Goal: Task Accomplishment & Management: Use online tool/utility

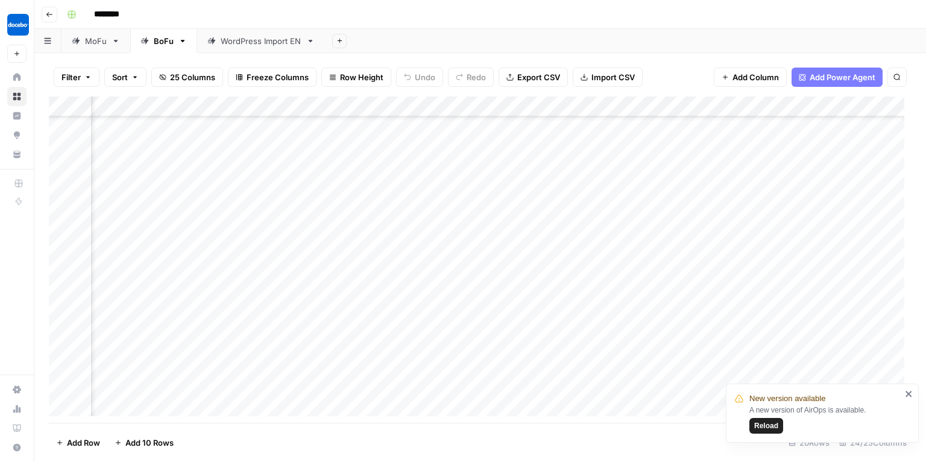
scroll to position [130, 938]
drag, startPoint x: 527, startPoint y: 427, endPoint x: 410, endPoint y: 431, distance: 117.6
click at [410, 431] on footer "Add Row Add 10 Rows 20 Rows 24/25 Columns" at bounding box center [480, 441] width 862 height 39
click at [345, 366] on div "Add Column" at bounding box center [480, 259] width 862 height 327
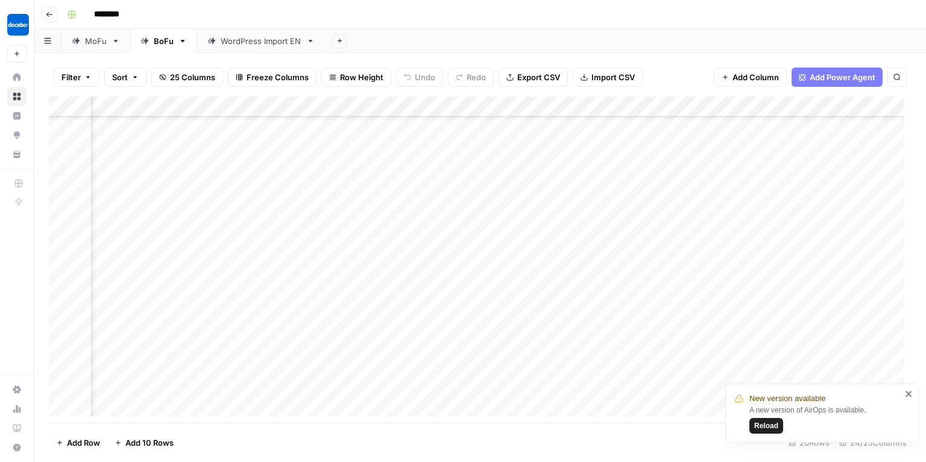
click at [345, 366] on div "Add Column" at bounding box center [480, 259] width 862 height 327
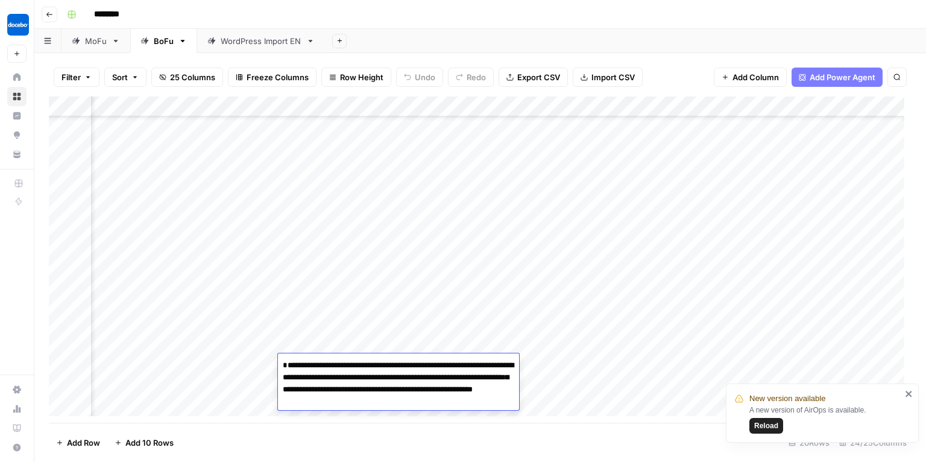
click at [641, 375] on div "Add Column" at bounding box center [480, 259] width 862 height 327
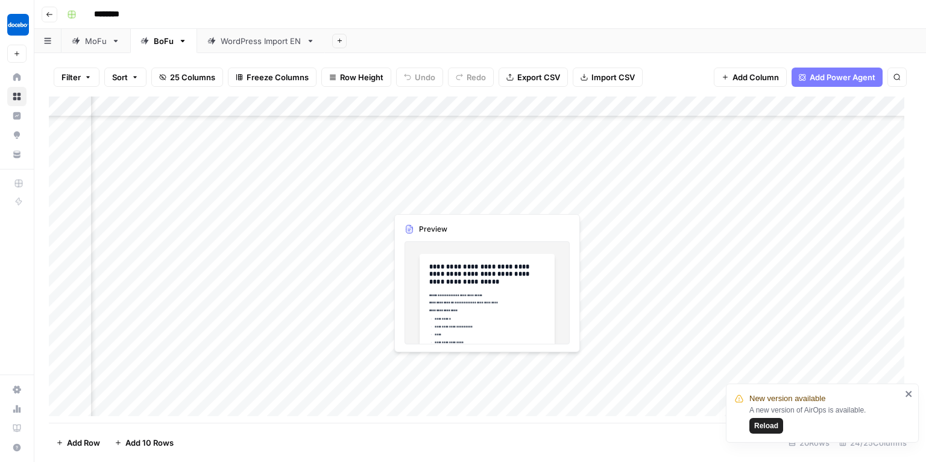
click at [460, 365] on div "Add Column" at bounding box center [480, 259] width 862 height 327
click at [482, 362] on div "Add Column" at bounding box center [480, 259] width 862 height 327
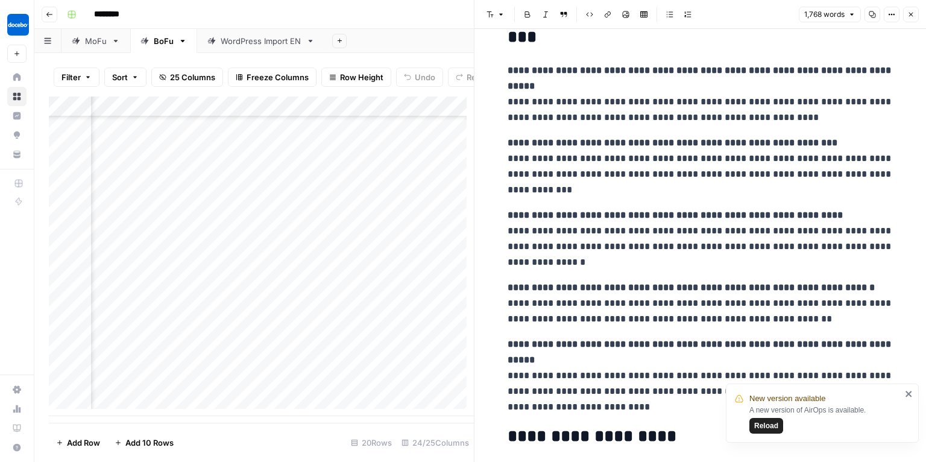
scroll to position [6445, 0]
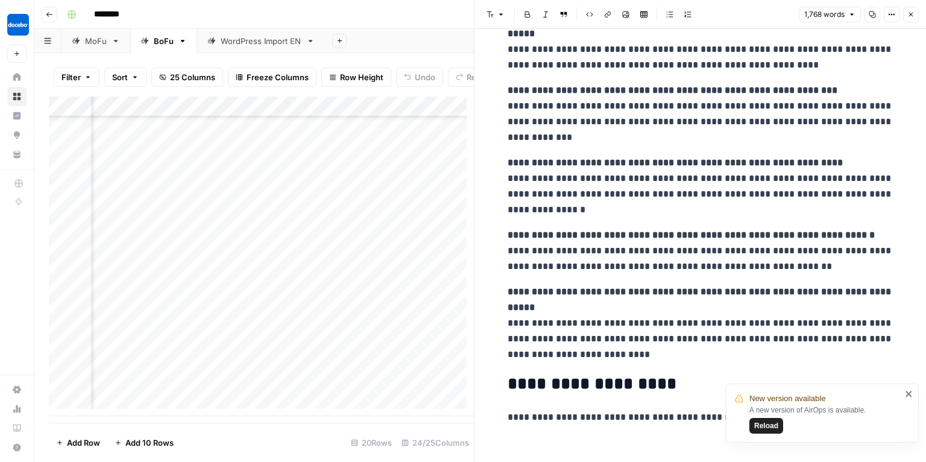
click at [911, 395] on icon "close" at bounding box center [909, 394] width 8 height 10
click at [909, 16] on icon "button" at bounding box center [910, 14] width 7 height 7
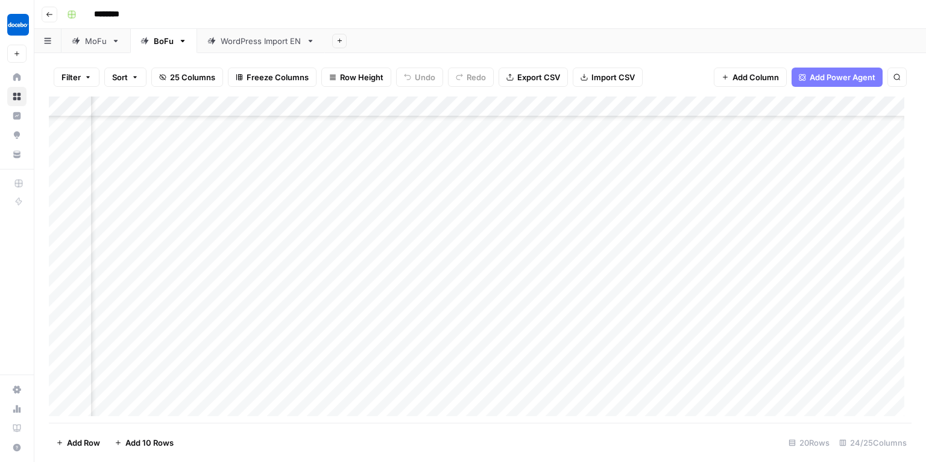
click at [543, 364] on div "Add Column" at bounding box center [480, 259] width 862 height 327
click at [642, 363] on div "Add Column" at bounding box center [480, 259] width 862 height 327
click at [697, 365] on div "Add Column" at bounding box center [480, 259] width 862 height 327
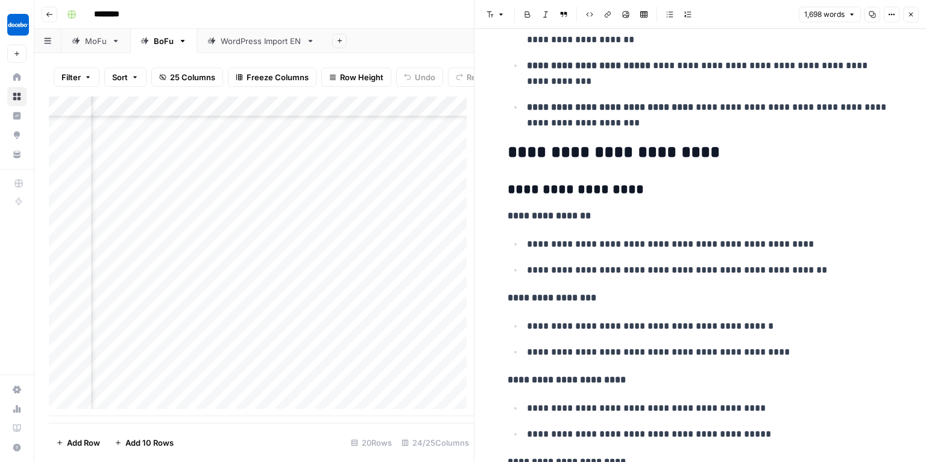
scroll to position [4897, 0]
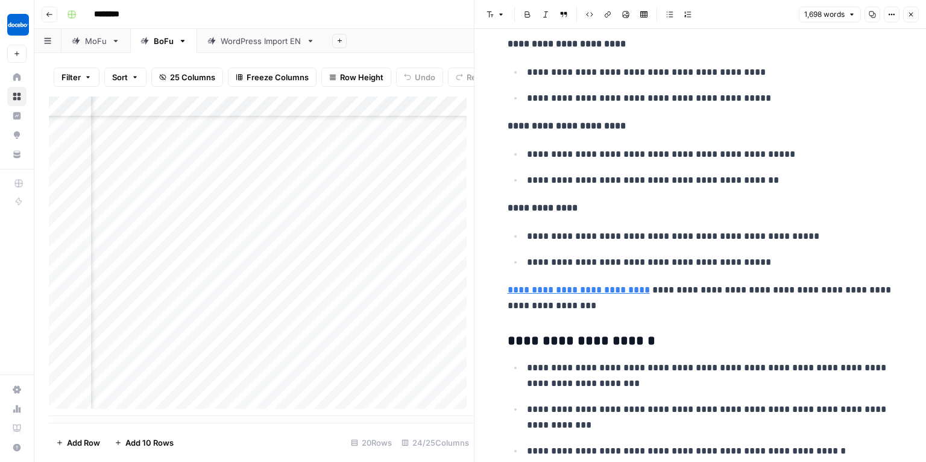
click at [918, 16] on header "Font style Bold Italic Block quote Code block Link Image Insert Table Bulleted …" at bounding box center [699, 14] width 451 height 29
click at [918, 16] on button "Close" at bounding box center [911, 15] width 16 height 16
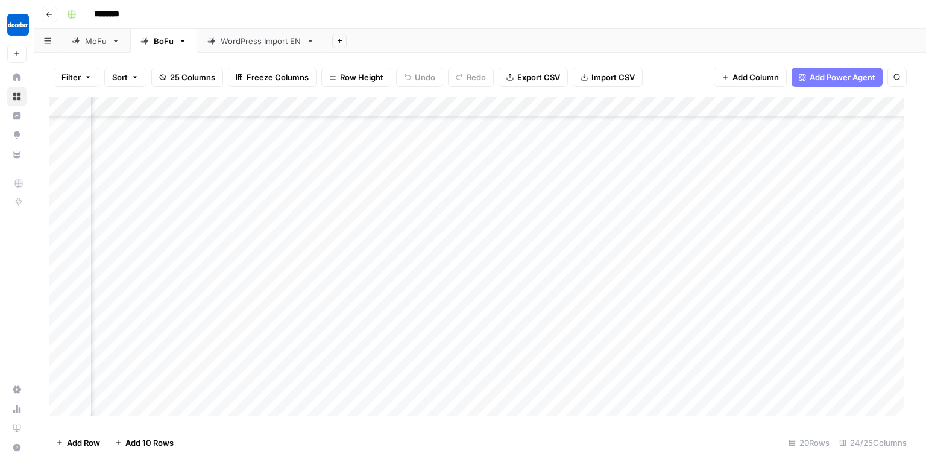
scroll to position [130, 812]
click at [444, 360] on div "Add Column" at bounding box center [480, 259] width 862 height 327
click at [674, 394] on div "Add Column" at bounding box center [480, 259] width 862 height 327
click at [678, 363] on div "Add Column" at bounding box center [480, 259] width 862 height 327
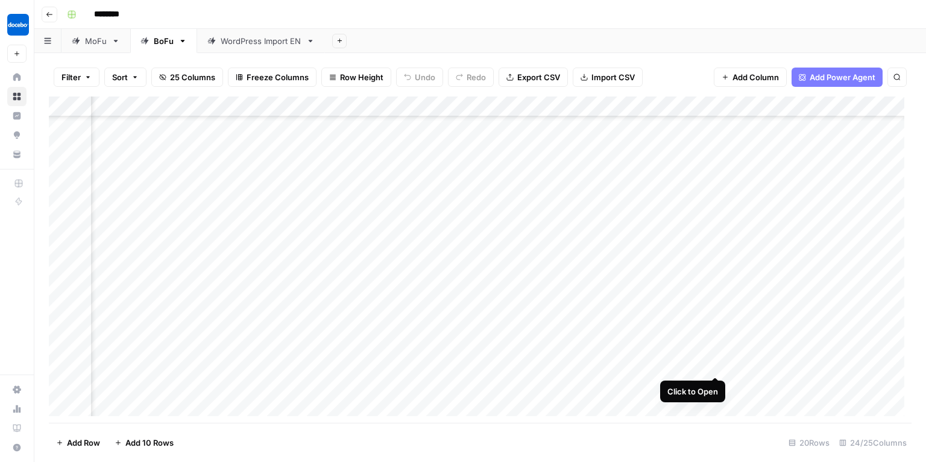
click at [717, 364] on div "Add Column" at bounding box center [480, 259] width 862 height 327
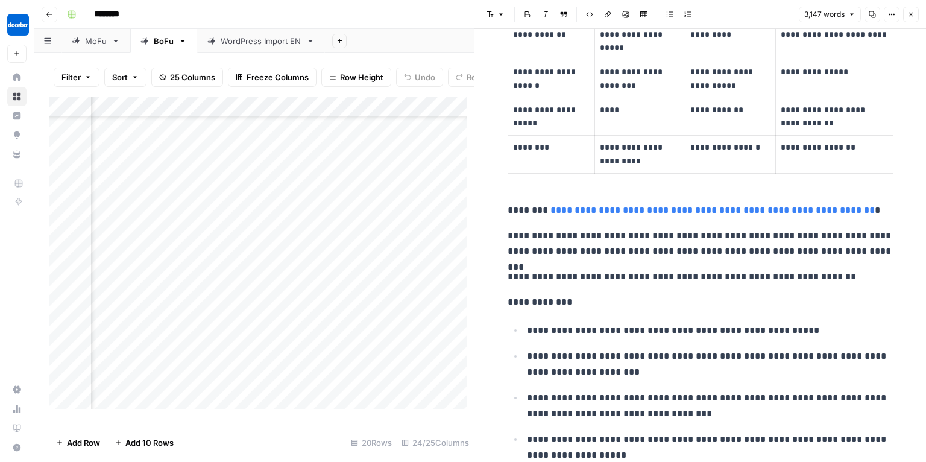
scroll to position [1102, 0]
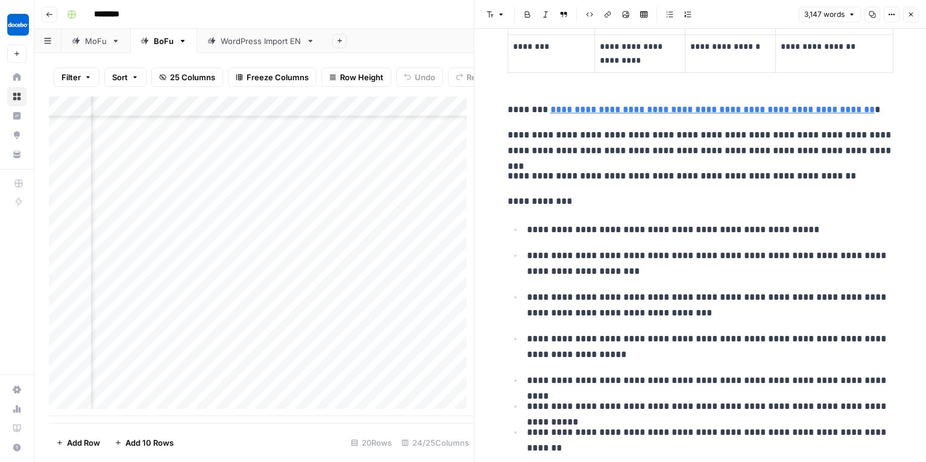
drag, startPoint x: 915, startPoint y: 16, endPoint x: 909, endPoint y: 24, distance: 9.5
click at [914, 16] on button "Close" at bounding box center [911, 15] width 16 height 16
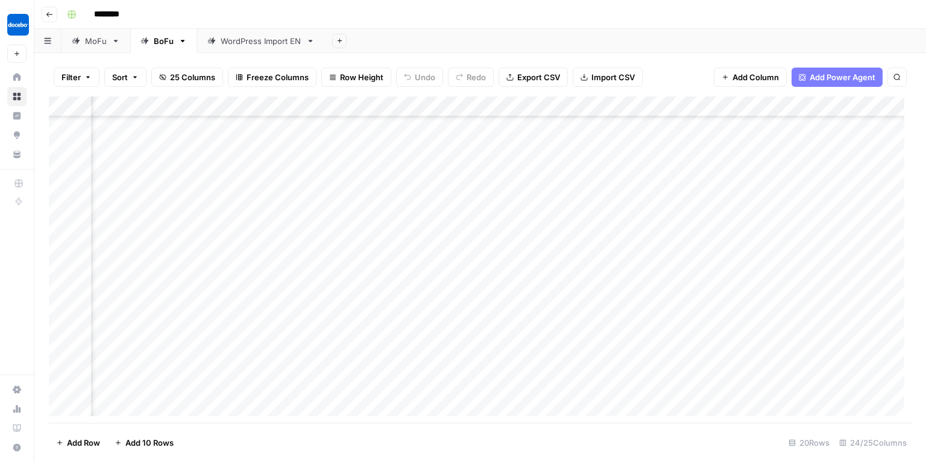
scroll to position [130, 682]
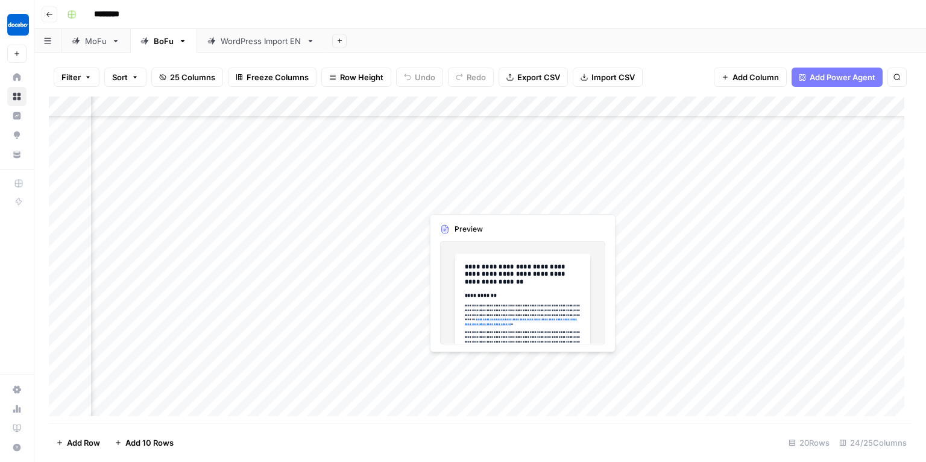
click at [477, 367] on div "Add Column" at bounding box center [480, 259] width 862 height 327
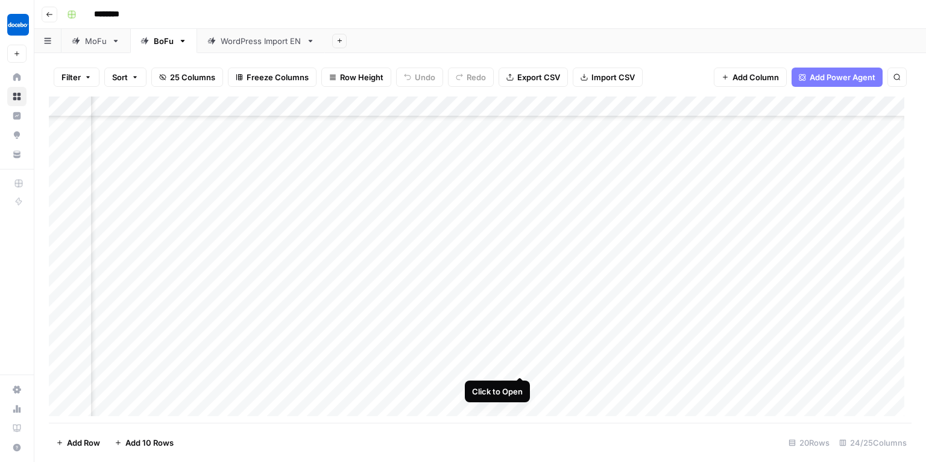
click at [519, 364] on div "Add Column" at bounding box center [480, 259] width 862 height 327
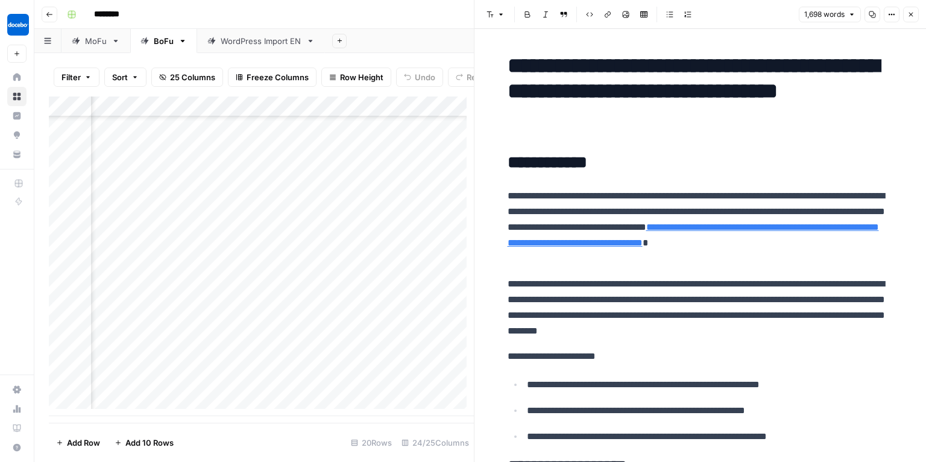
click at [279, 373] on div "Add Column" at bounding box center [261, 255] width 425 height 319
click at [306, 371] on div "Add Column" at bounding box center [261, 255] width 425 height 319
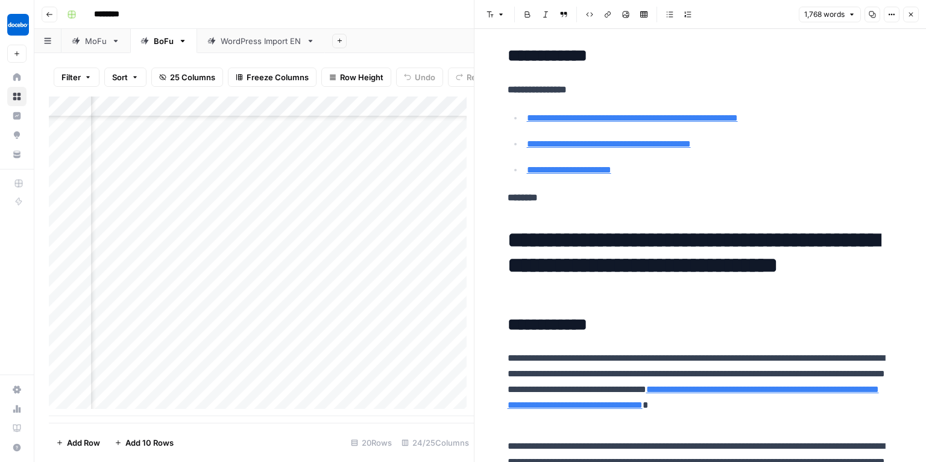
scroll to position [392, 0]
